Goal: Contribute content

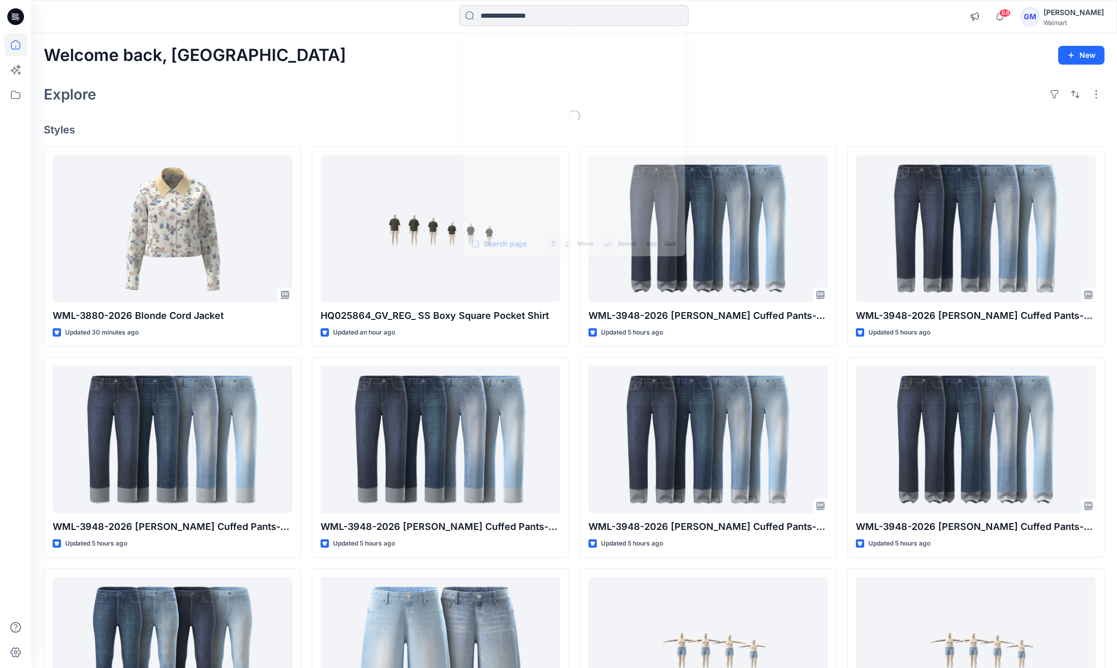
click at [551, 14] on input at bounding box center [573, 15] width 229 height 21
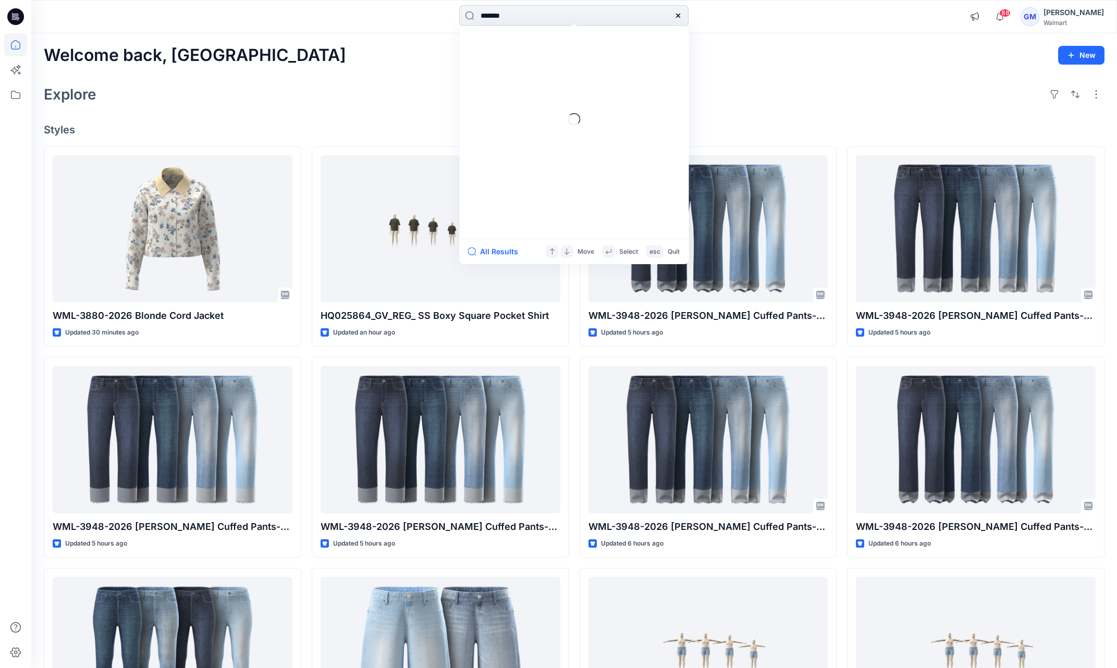
type input "********"
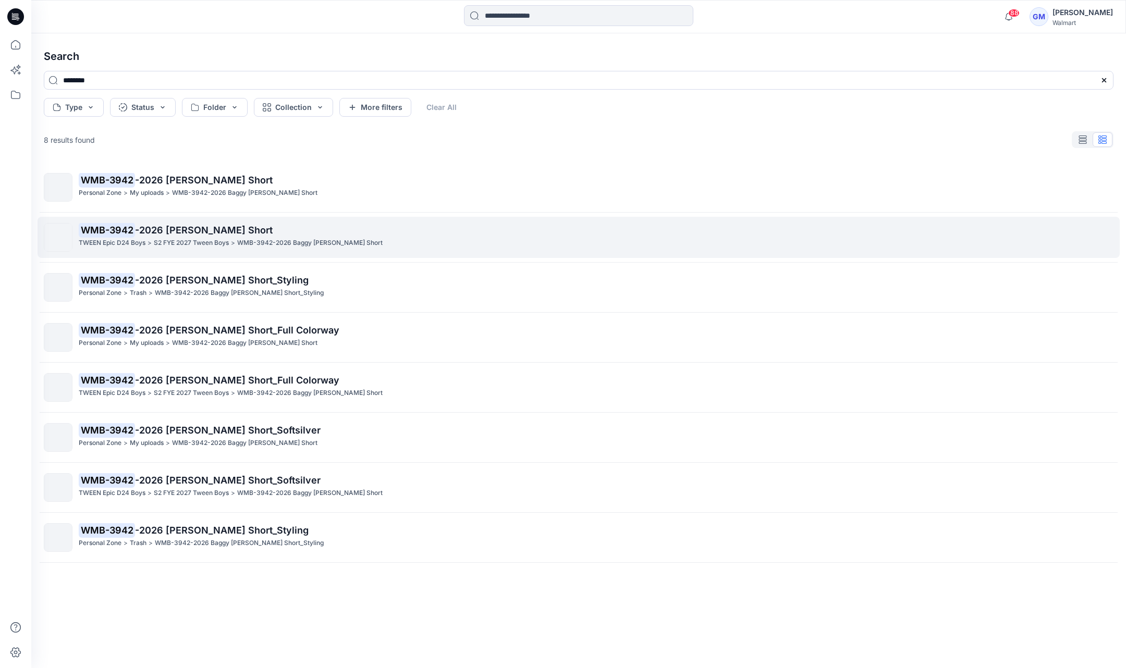
click at [274, 219] on link "WMB-3942 -2026 Baggy Carpenter Short TWEEN Epic D24 Boys > S2 FYE 2027 Tween Bo…" at bounding box center [579, 237] width 1082 height 41
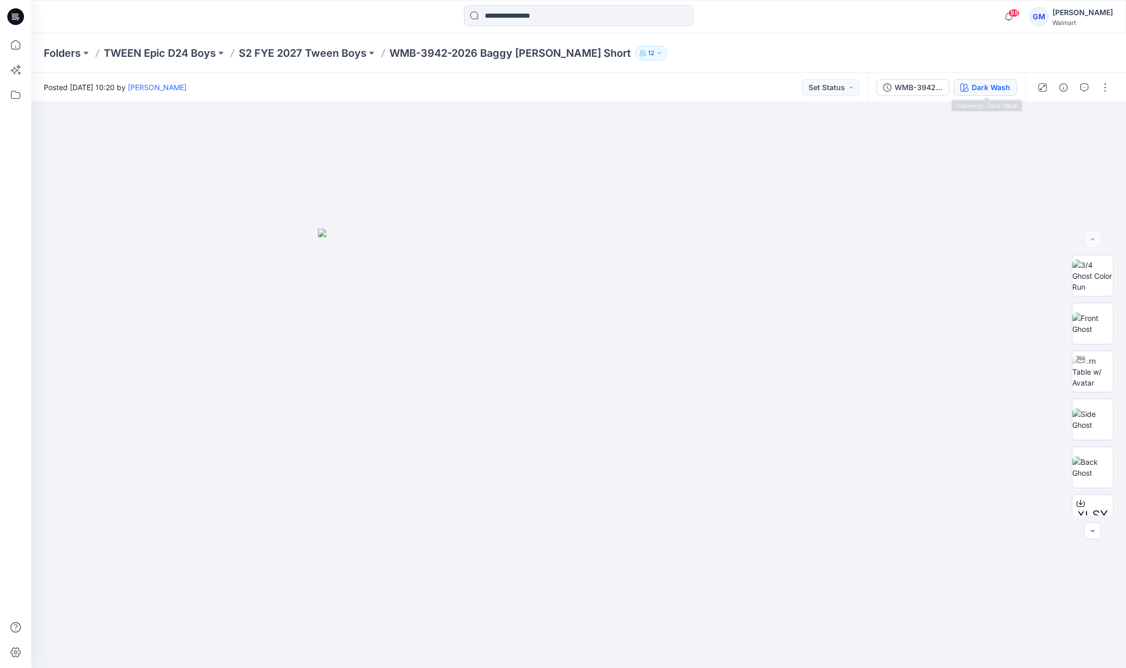
click at [981, 82] on div "Dark Wash" at bounding box center [990, 87] width 39 height 11
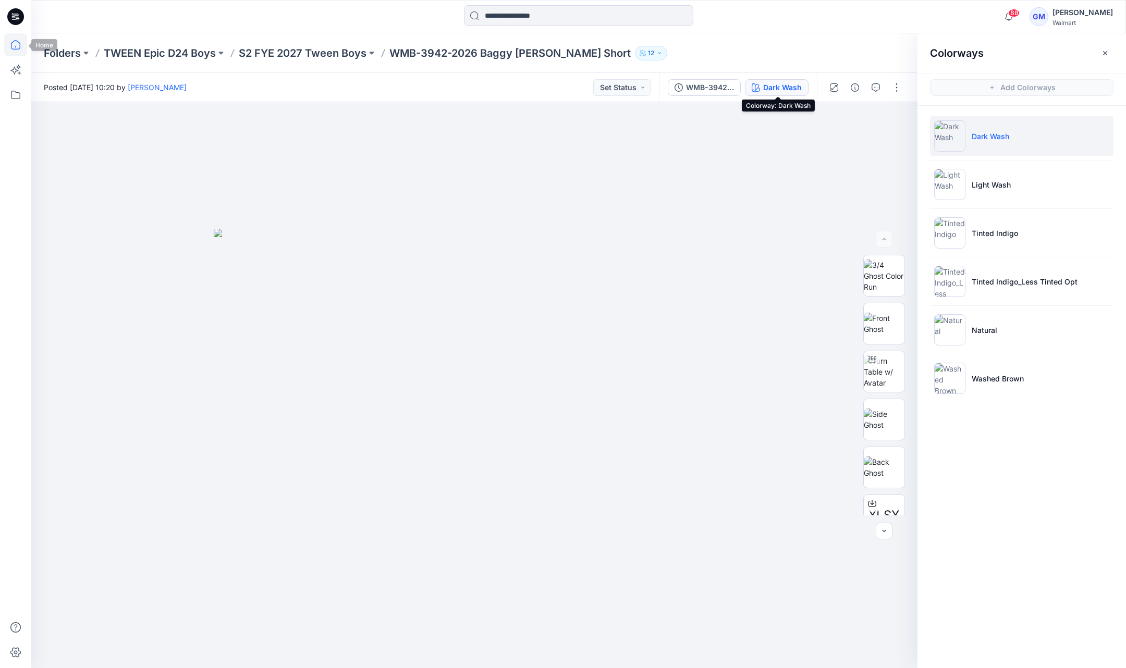
click at [24, 48] on icon at bounding box center [15, 44] width 23 height 23
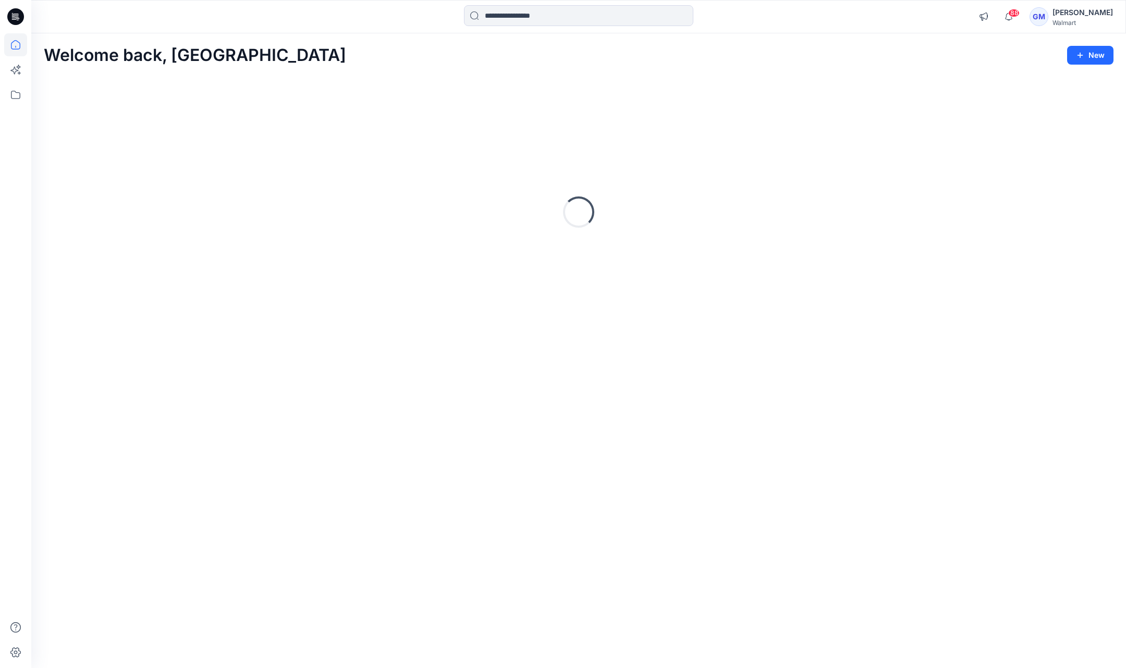
click at [469, 34] on div "Welcome back, Gayan New Loading..." at bounding box center [578, 350] width 1094 height 635
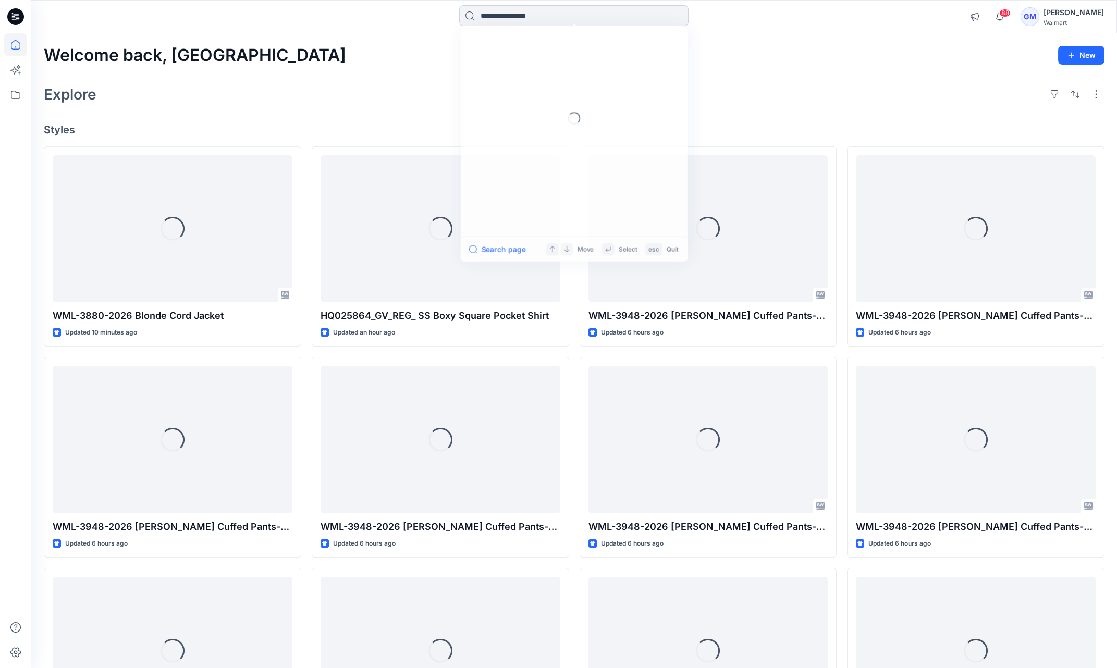
click at [512, 20] on input at bounding box center [573, 15] width 229 height 21
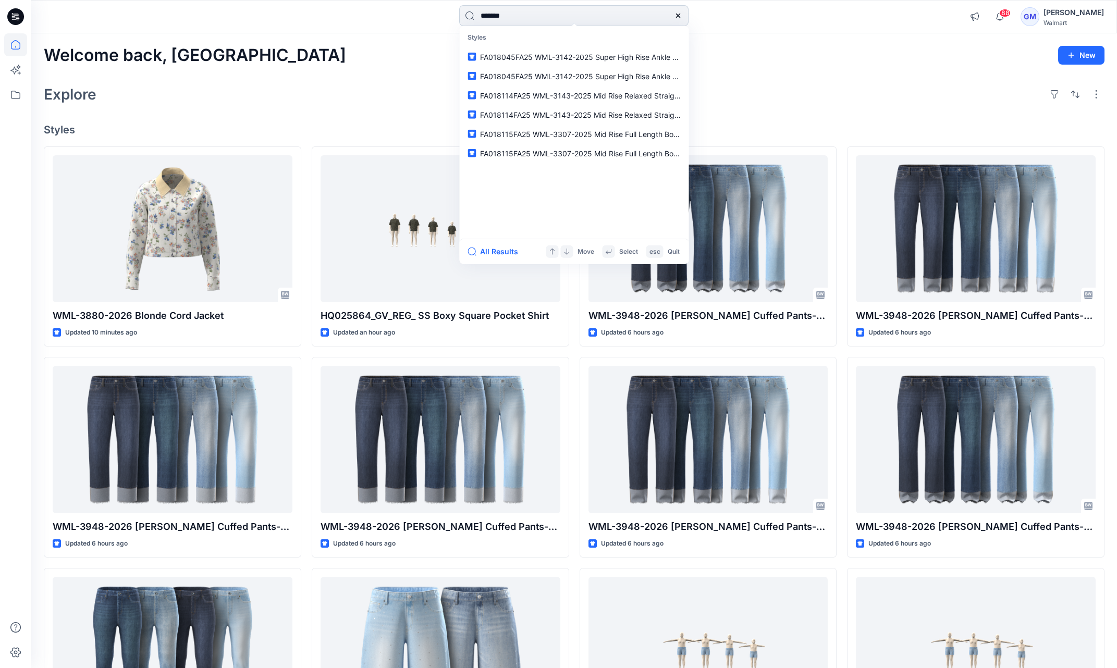
type input "********"
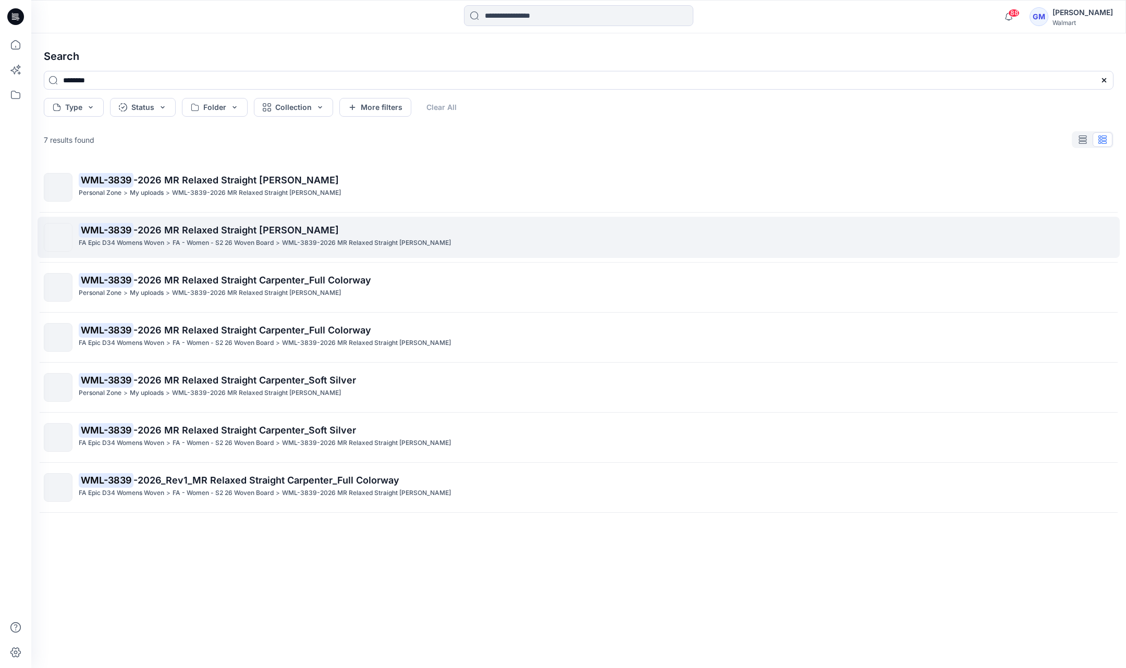
click at [286, 228] on span "-2026 MR Relaxed Straight Carpenter" at bounding box center [235, 230] width 205 height 11
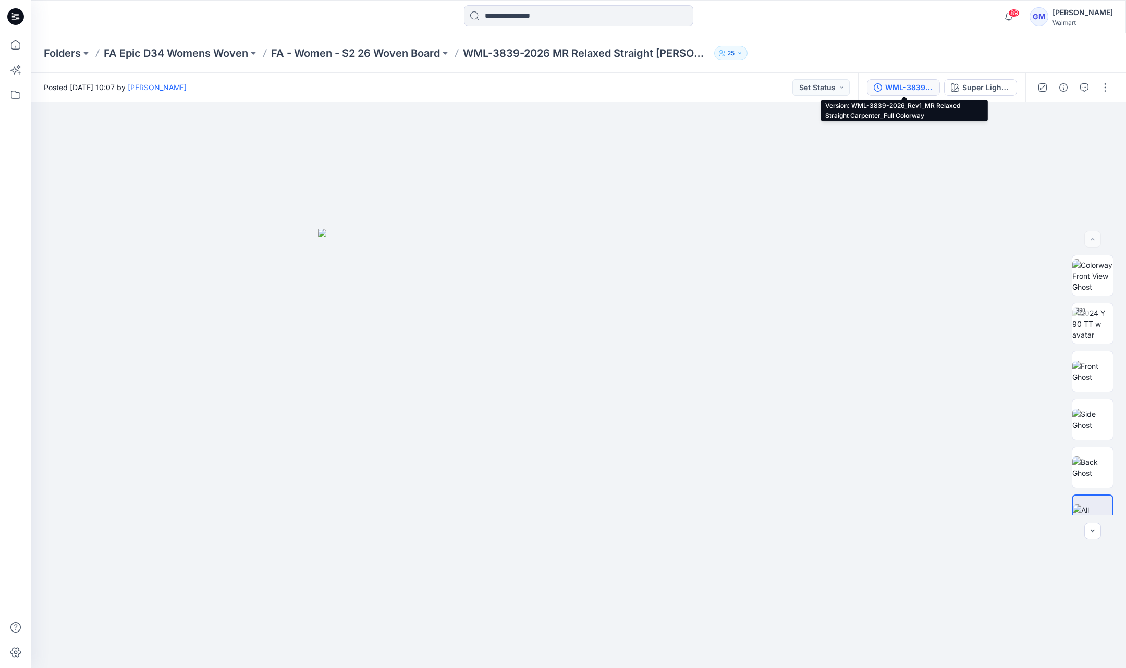
click at [923, 84] on div "WML-3839-2026_Rev1_MR Relaxed Straight Carpenter_Full Colorway" at bounding box center [909, 87] width 48 height 11
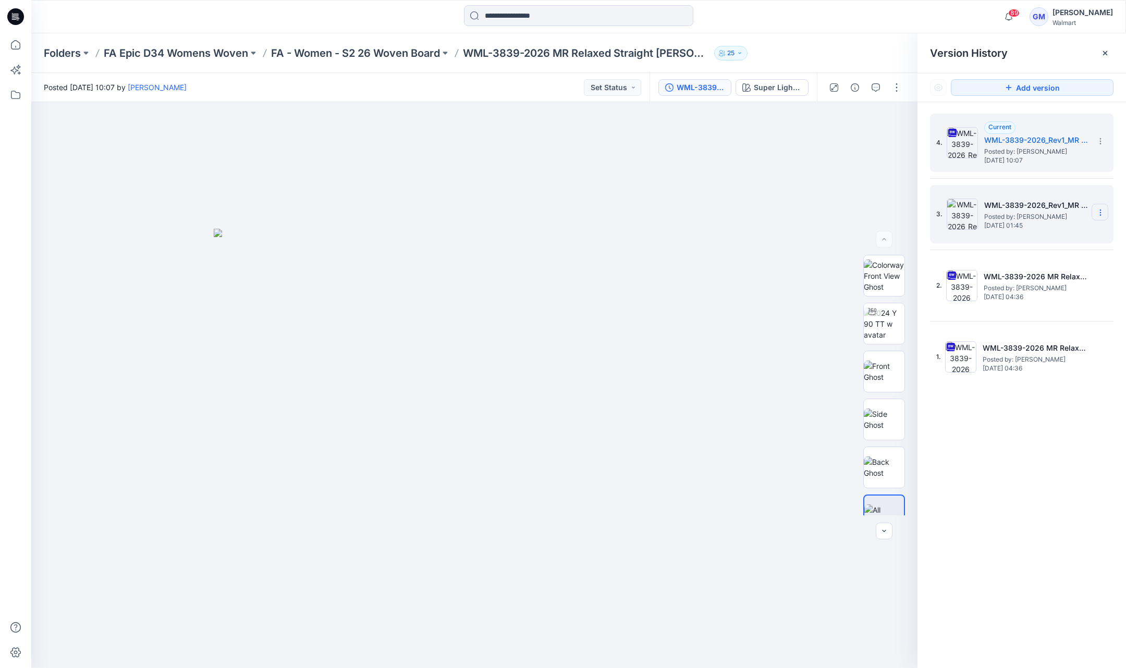
click at [1102, 212] on icon at bounding box center [1100, 212] width 8 height 8
click at [1054, 300] on div "Delete Version" at bounding box center [1044, 300] width 121 height 21
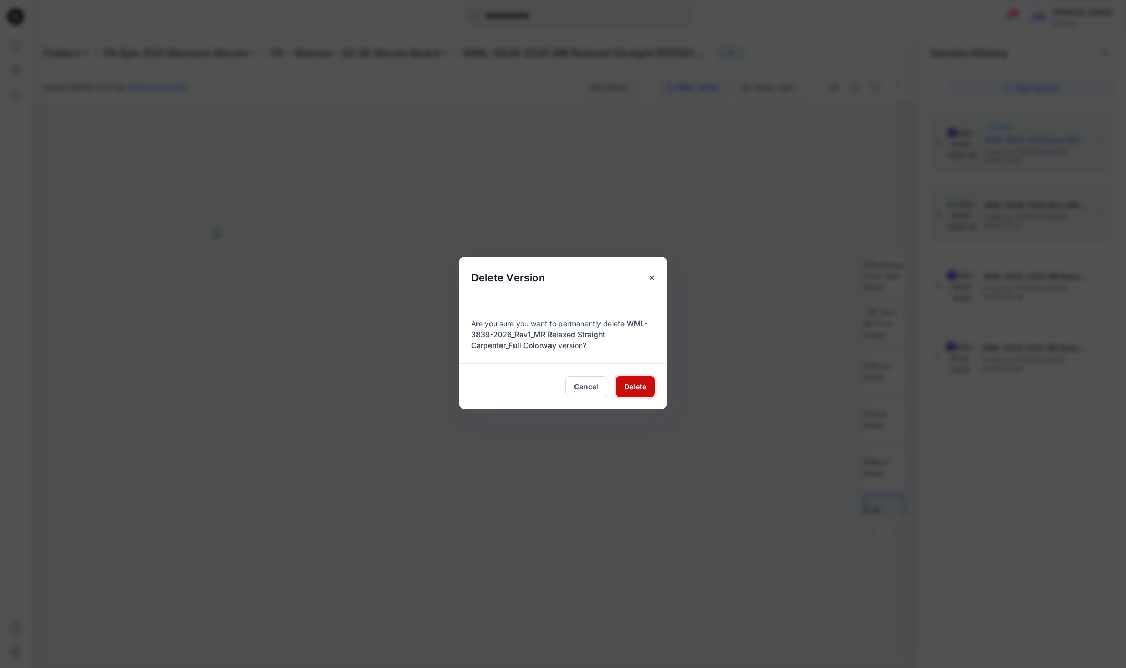
click at [639, 389] on span "Delete" at bounding box center [635, 386] width 22 height 11
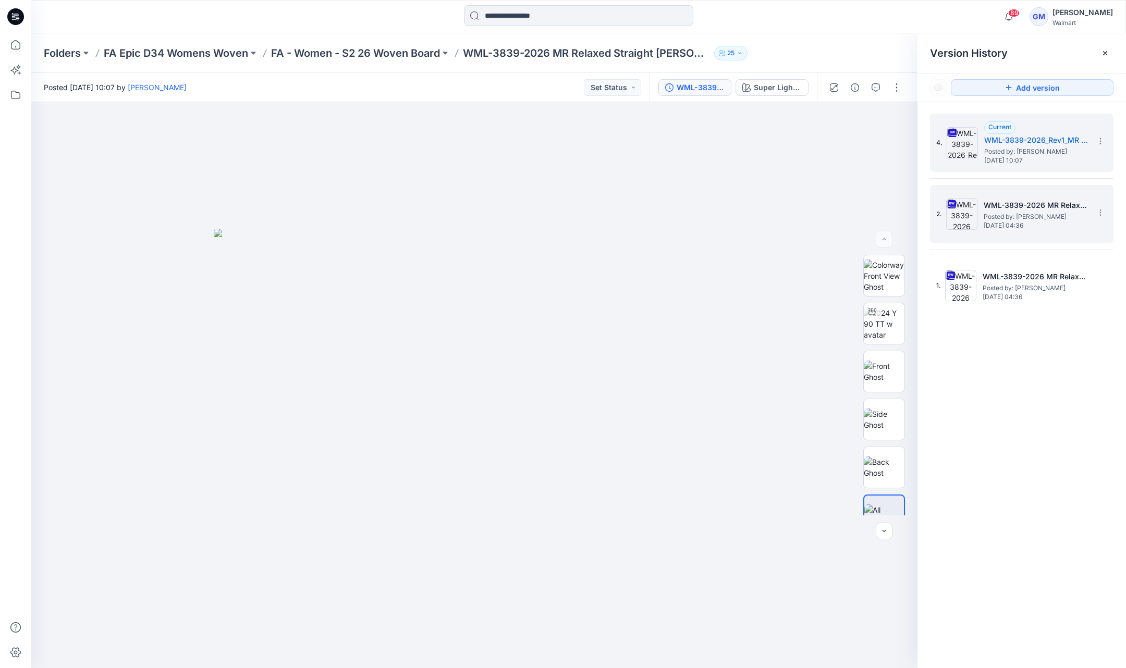
click at [1009, 222] on span "Monday, July 21, 2025 04:36" at bounding box center [1035, 225] width 104 height 7
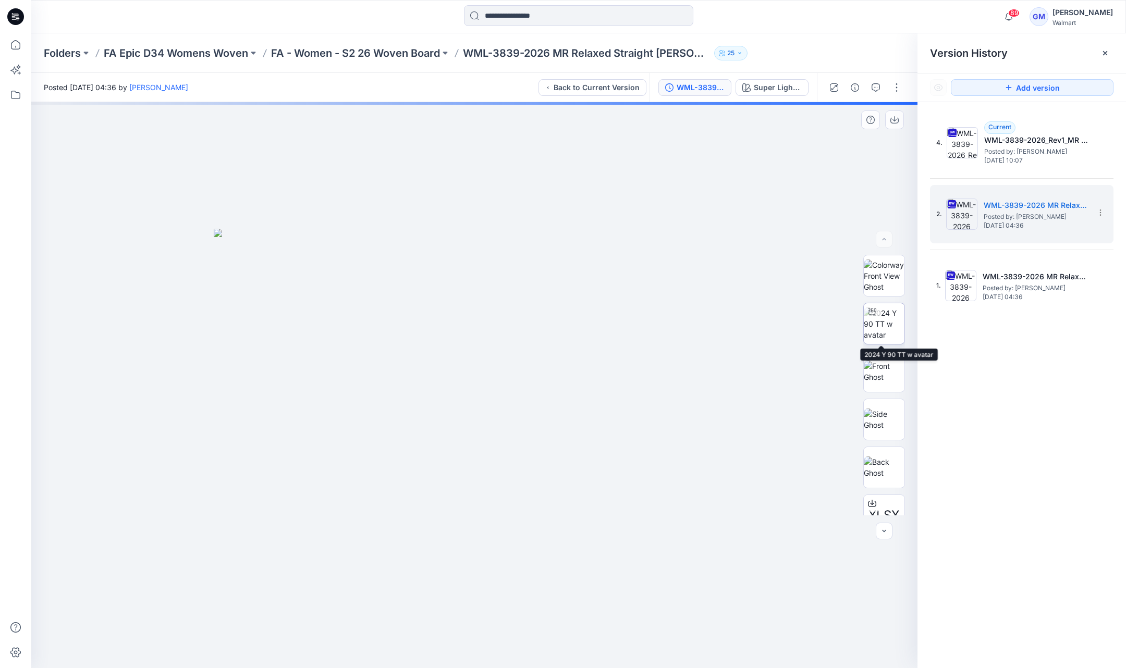
click at [883, 335] on img at bounding box center [883, 323] width 41 height 33
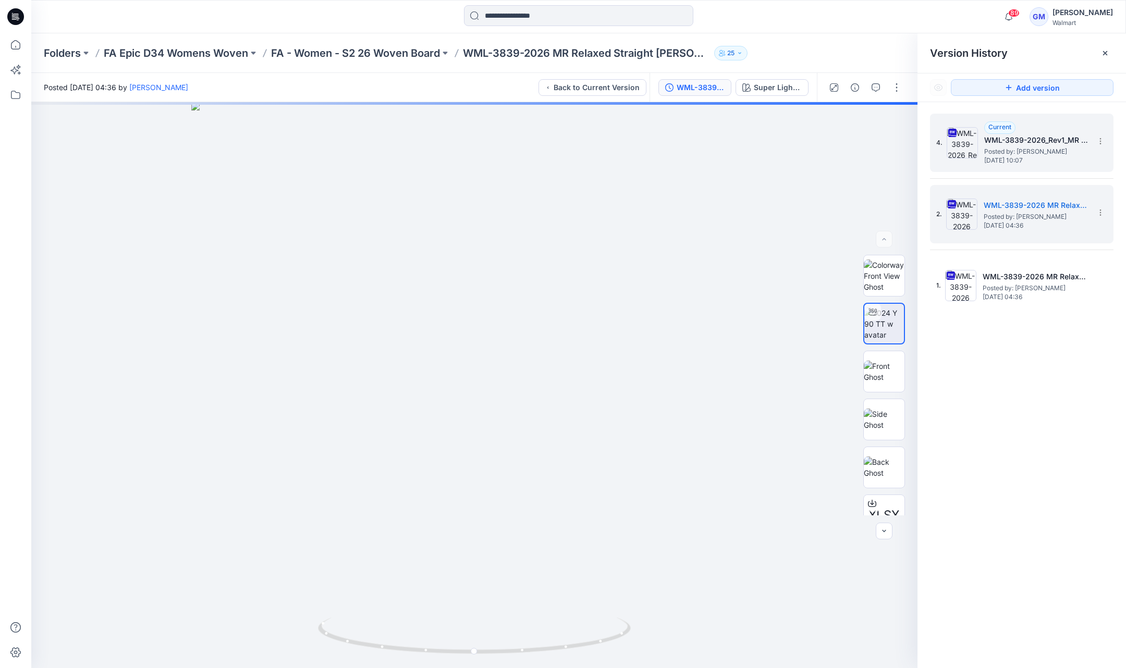
click at [1021, 140] on h5 "WML-3839-2026_Rev1_MR Relaxed Straight Carpenter_Full Colorway" at bounding box center [1036, 140] width 104 height 13
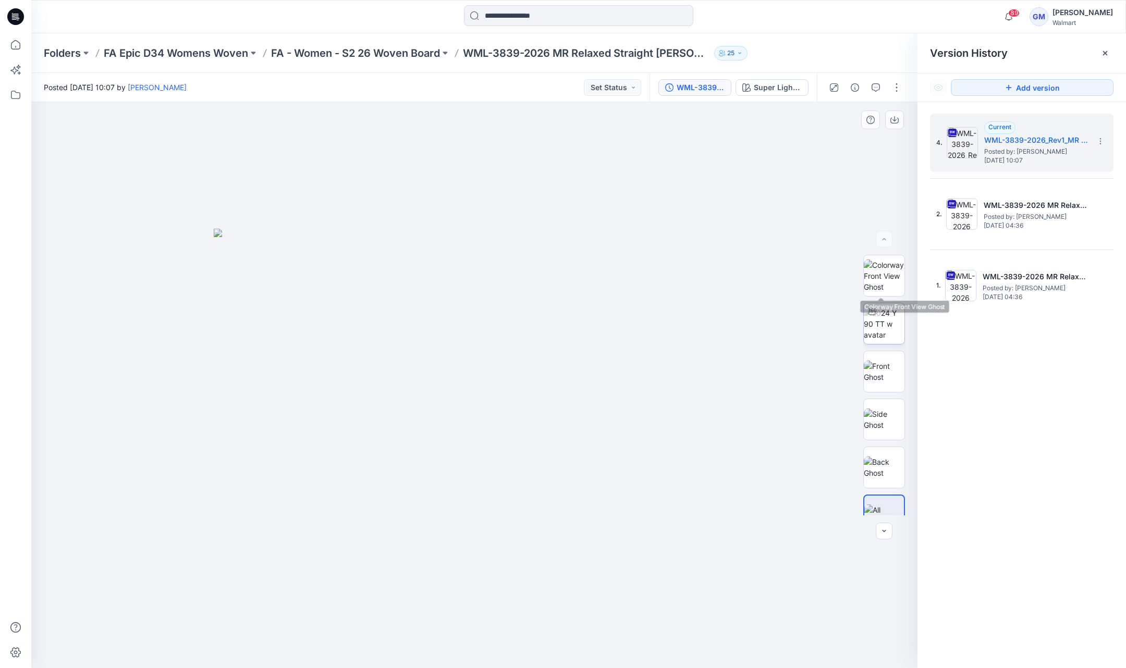
click at [883, 311] on img at bounding box center [883, 323] width 41 height 33
click at [1030, 142] on h5 "WML-3839-2026_Rev1_MR Relaxed Straight Carpenter_Full Colorway" at bounding box center [1036, 140] width 104 height 13
click at [890, 93] on button "button" at bounding box center [896, 87] width 17 height 17
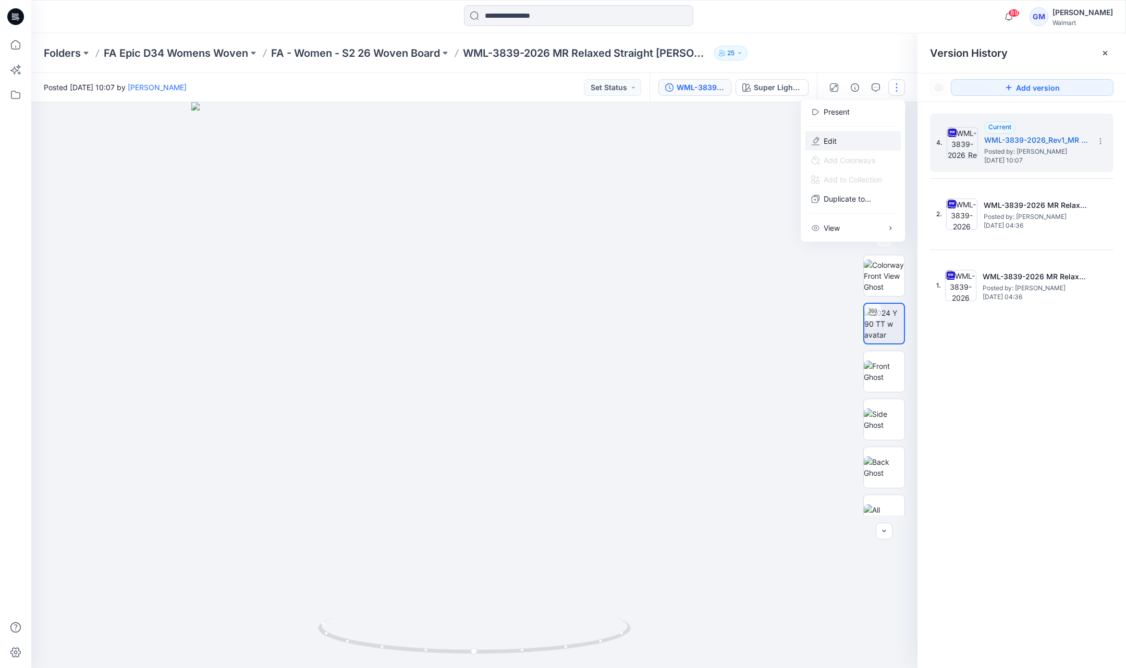
click at [855, 138] on button "Edit" at bounding box center [853, 140] width 96 height 19
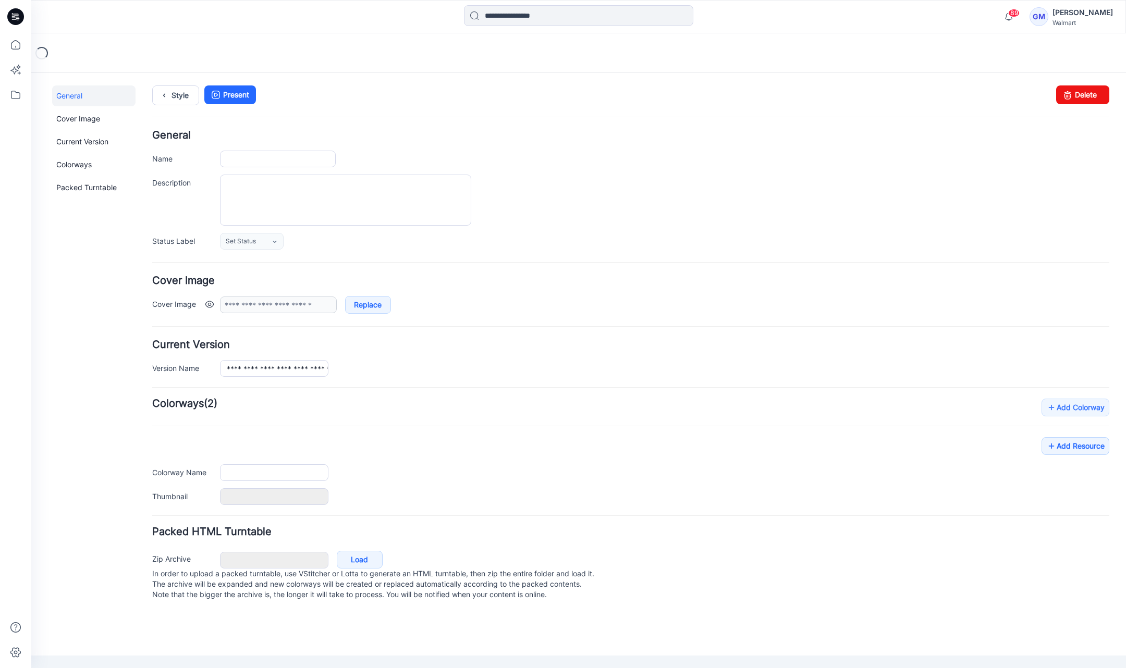
type input "**********"
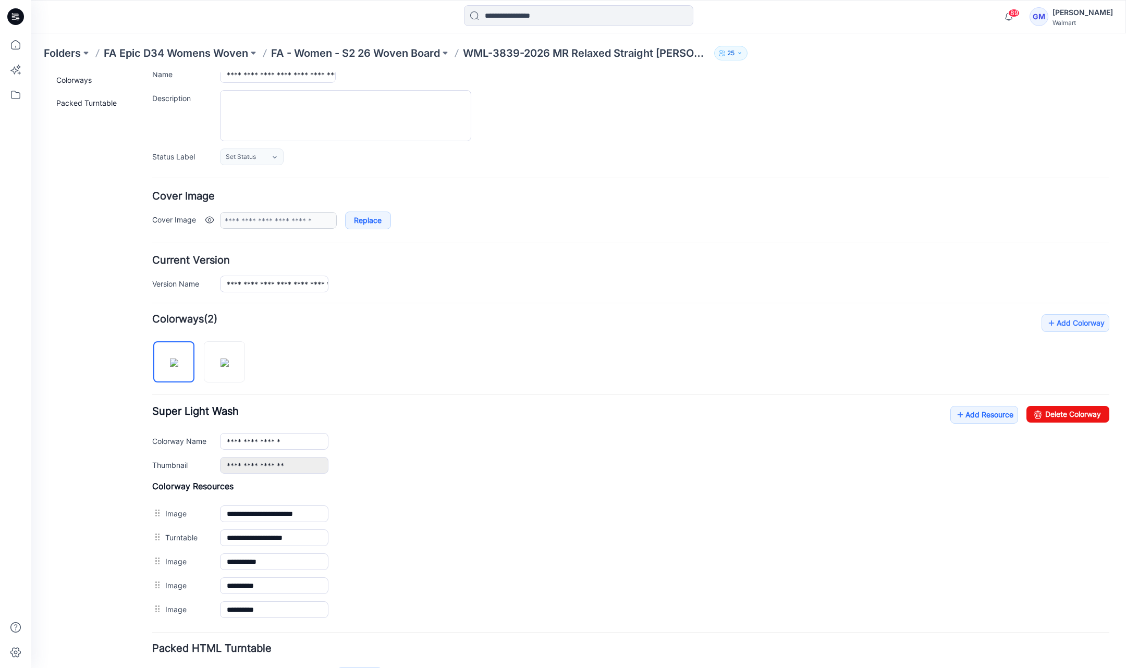
scroll to position [153, 0]
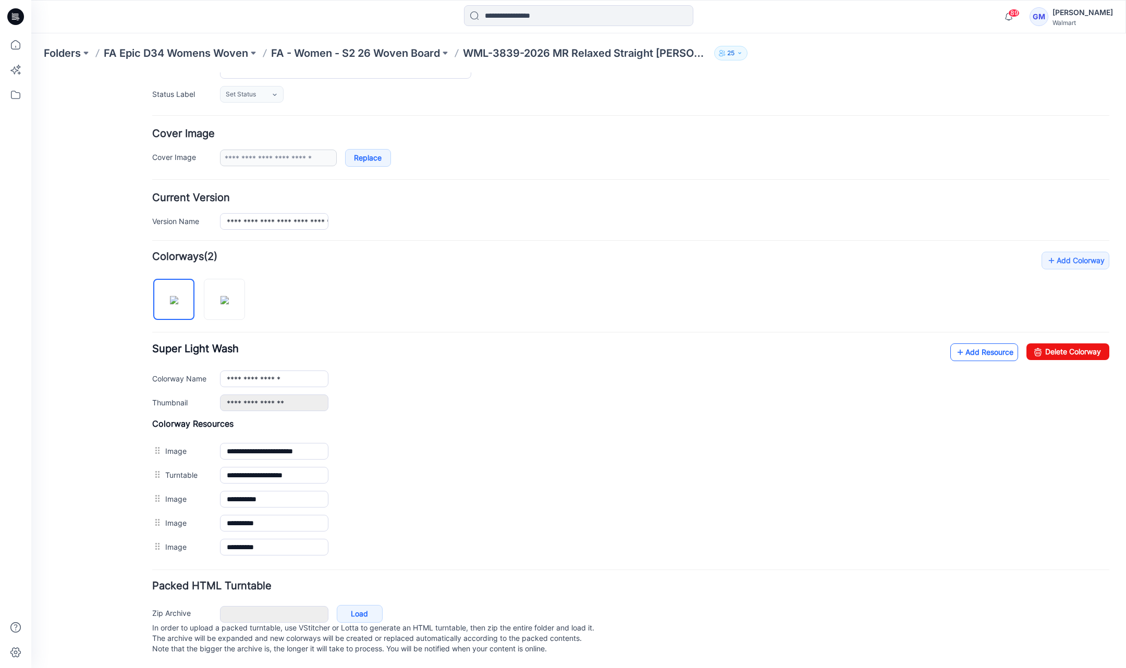
click at [968, 344] on link "Add Resource" at bounding box center [984, 352] width 68 height 18
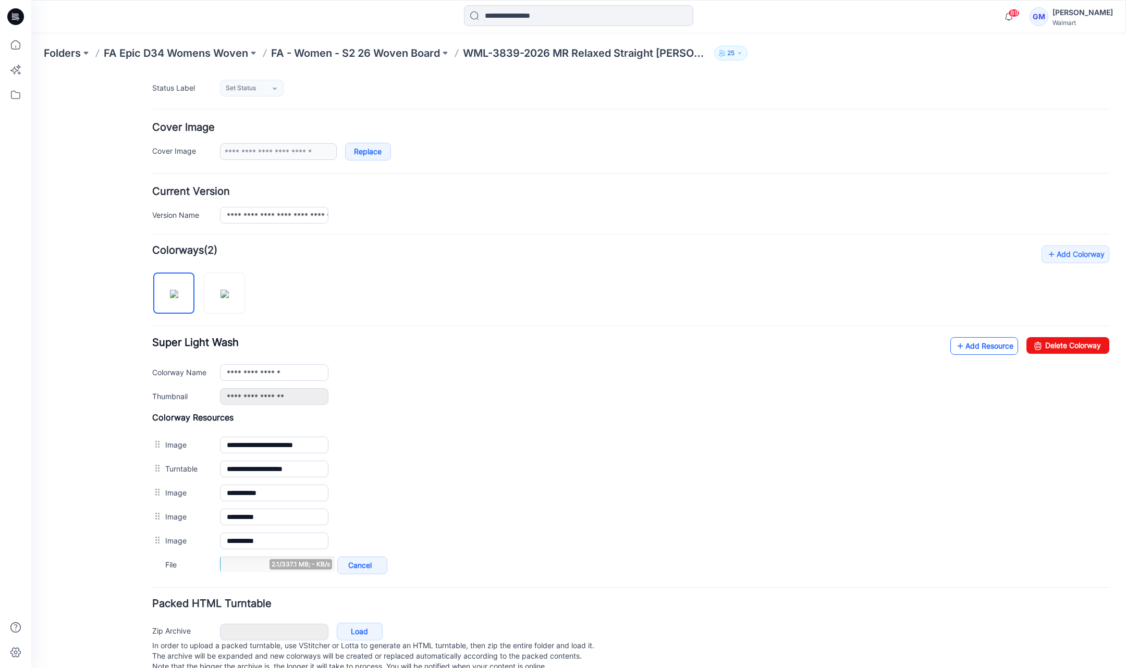
click at [979, 341] on link "Add Resource" at bounding box center [984, 346] width 68 height 18
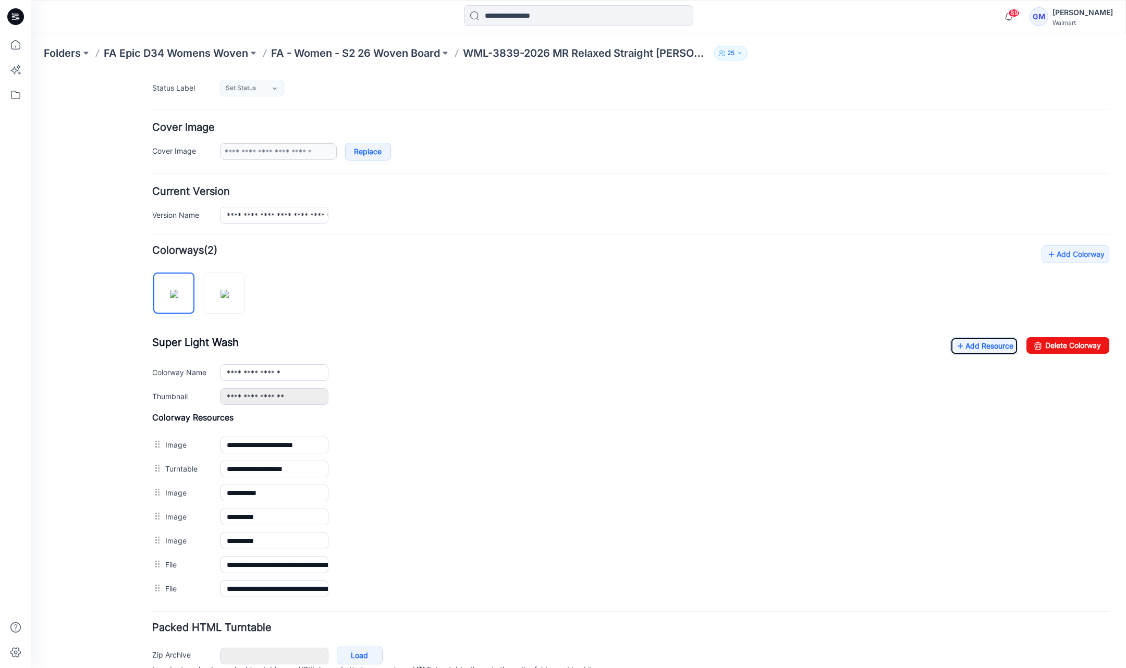
scroll to position [0, 0]
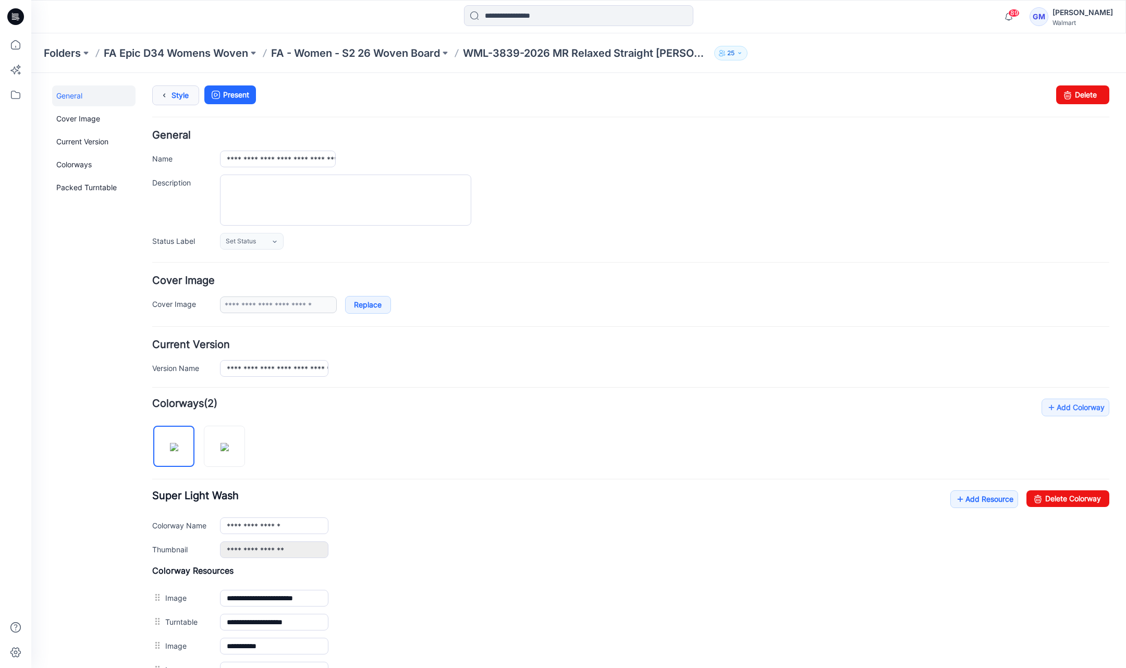
click at [181, 91] on link "Style" at bounding box center [175, 95] width 47 height 20
